Goal: Check status

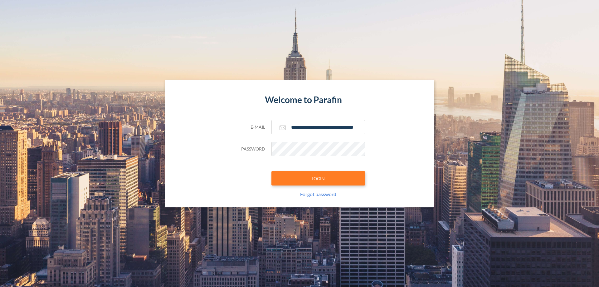
type input "**********"
click at [318, 178] on button "LOGIN" at bounding box center [318, 178] width 94 height 14
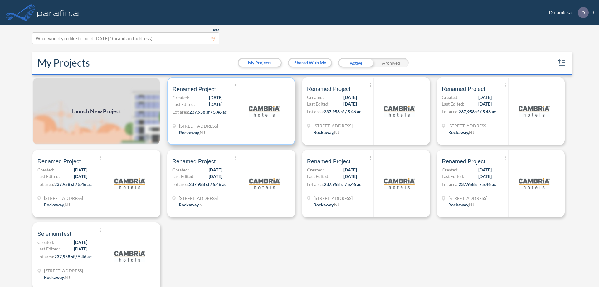
scroll to position [2, 0]
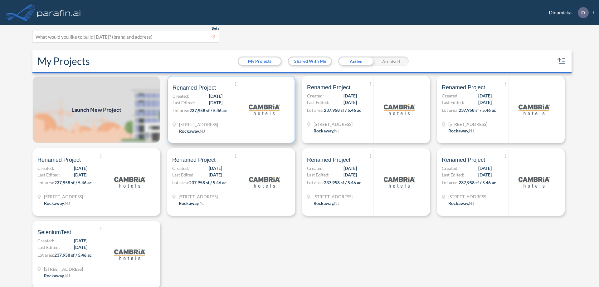
click at [230, 110] on p "Lot area: 237,958 sf / 5.46 ac" at bounding box center [206, 111] width 66 height 9
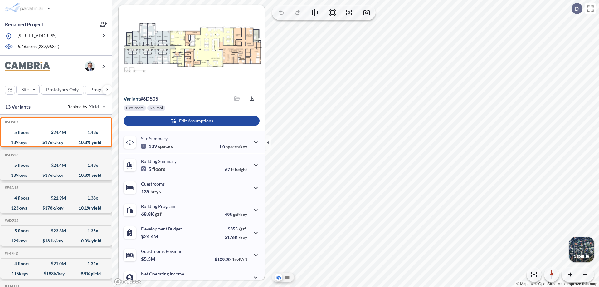
scroll to position [32, 0]
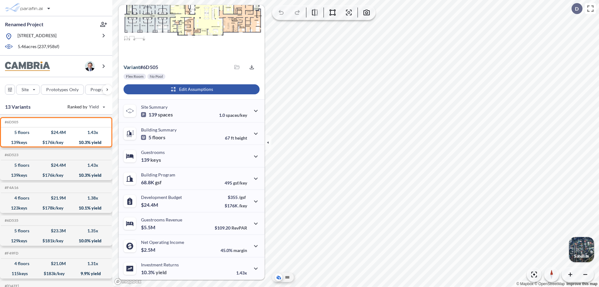
click at [191, 89] on div "button" at bounding box center [192, 89] width 136 height 10
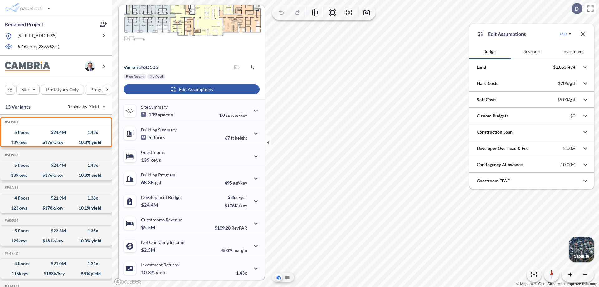
click at [531, 51] on button "Revenue" at bounding box center [531, 51] width 41 height 15
